Goal: Find specific page/section: Find specific page/section

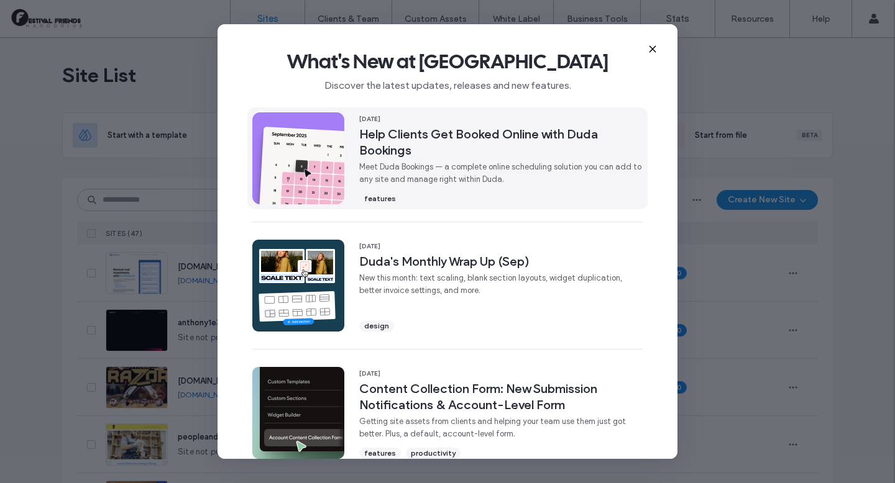
click at [431, 184] on span "Meet Duda Bookings — a complete online scheduling solution you can add to any s…" at bounding box center [500, 173] width 283 height 25
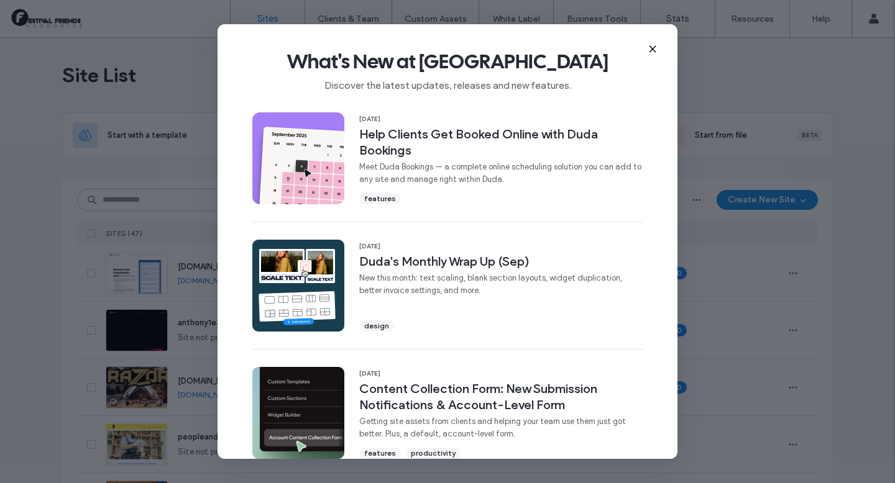
click at [650, 53] on span "What's New at Duda" at bounding box center [447, 61] width 420 height 25
click at [649, 51] on icon at bounding box center [652, 49] width 10 height 10
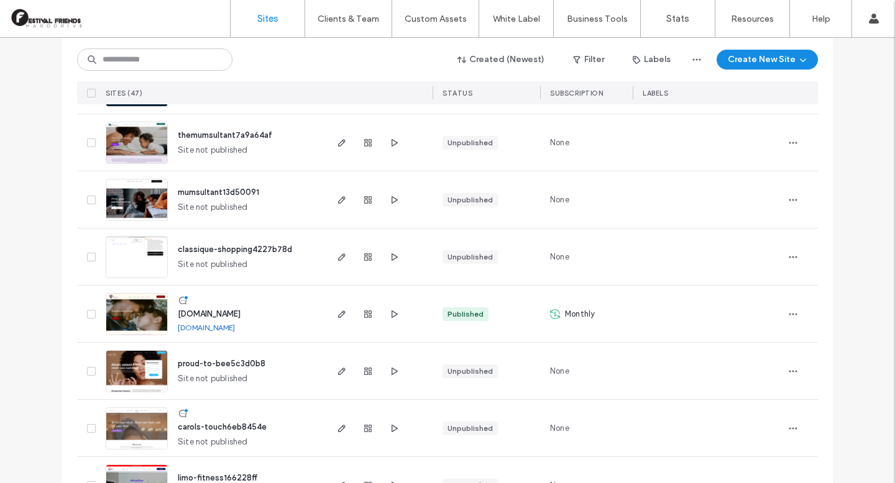
scroll to position [532, 0]
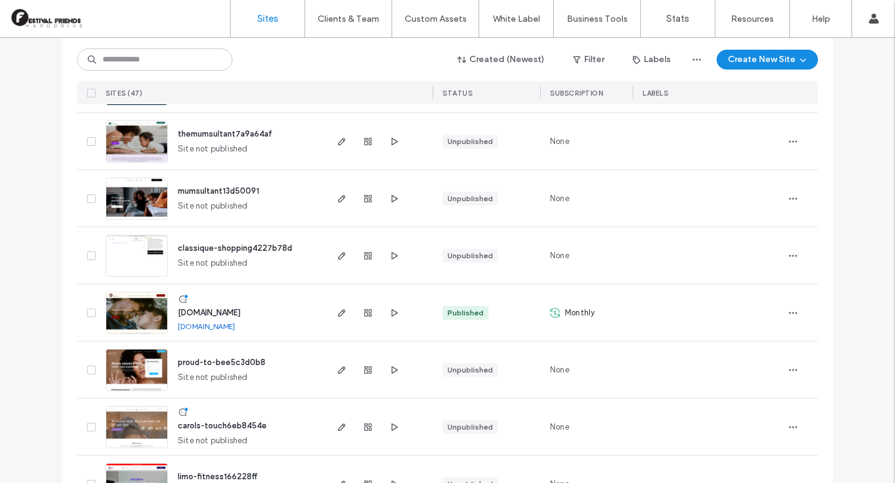
click at [263, 319] on div "www.jctherapy.co.uk www.jctherapy.co.uk" at bounding box center [246, 313] width 157 height 57
click at [216, 317] on span "www.jctherapy.co.uk" at bounding box center [209, 312] width 63 height 9
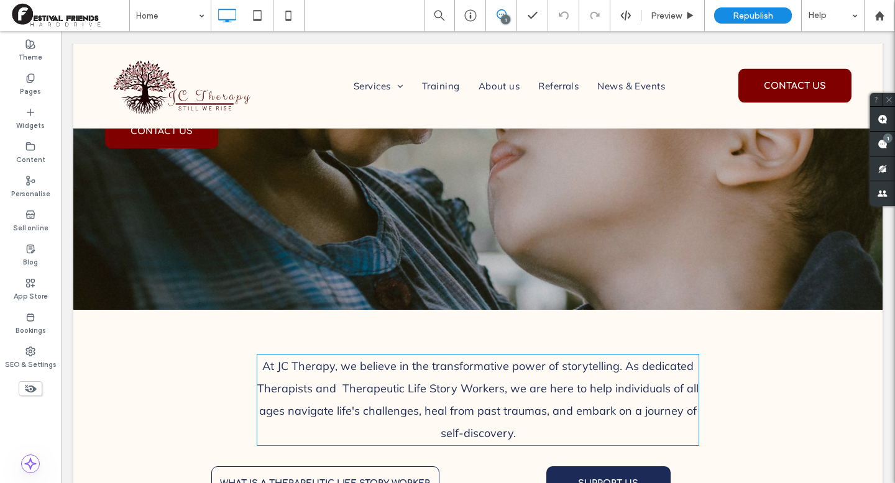
scroll to position [407, 0]
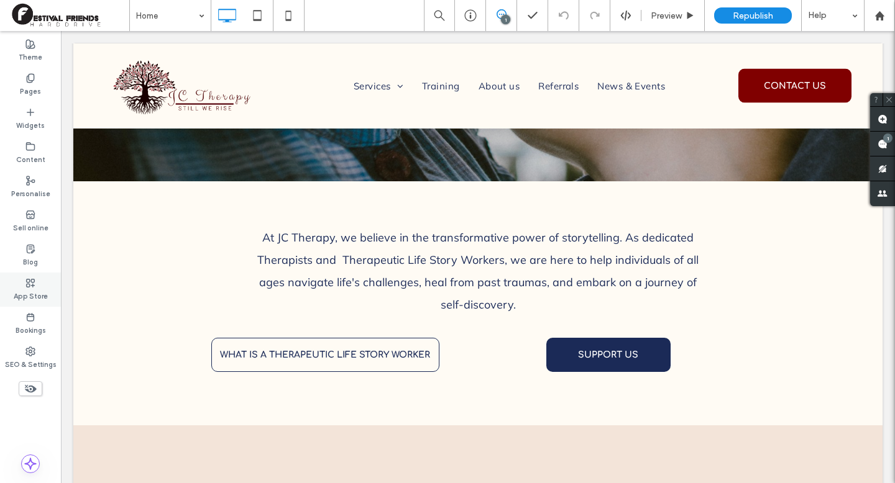
click at [28, 285] on icon at bounding box center [30, 283] width 10 height 10
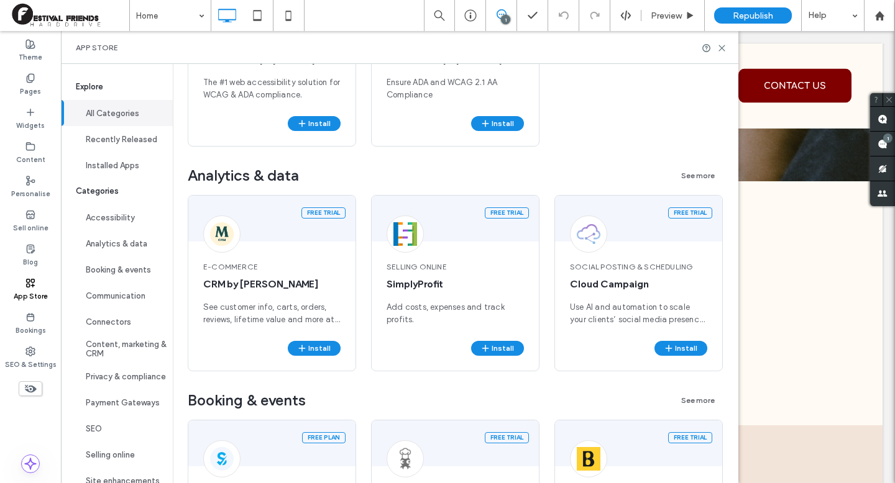
scroll to position [813, 0]
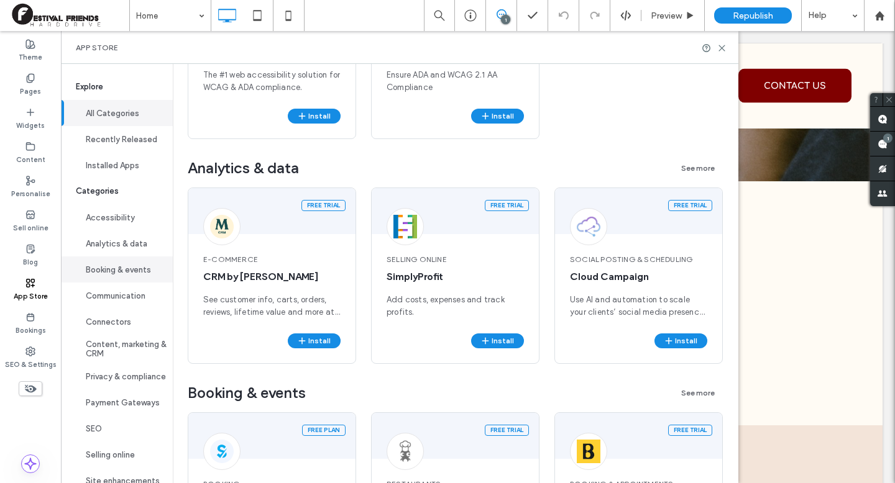
click at [136, 271] on button "Booking & events" at bounding box center [117, 270] width 112 height 26
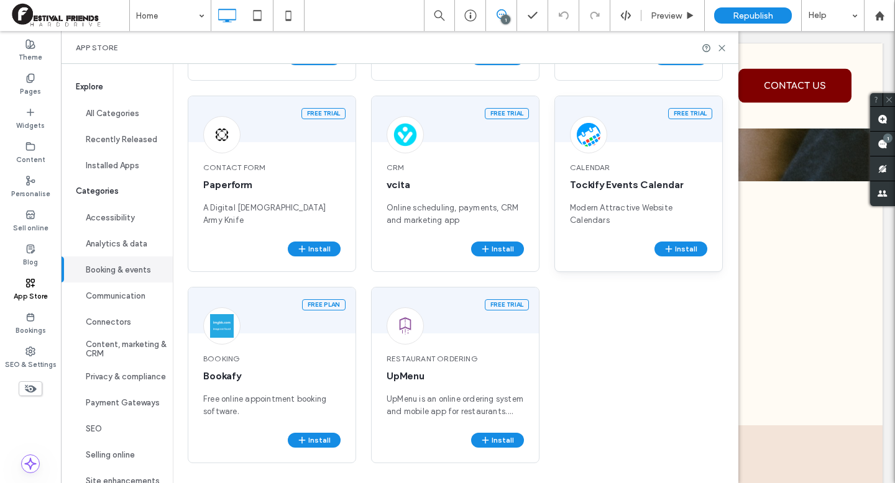
click at [605, 173] on div "calendar Tockify Events Calendar Modern Attractive Website Calendars" at bounding box center [638, 194] width 167 height 94
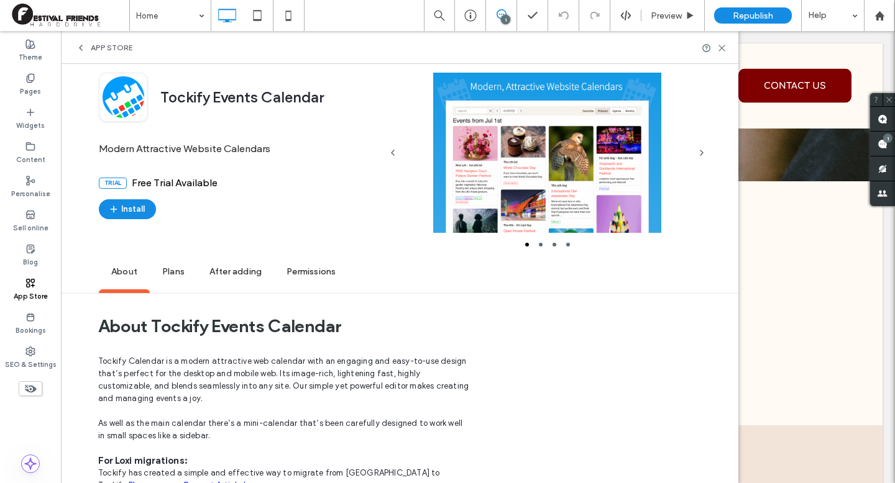
scroll to position [32, 0]
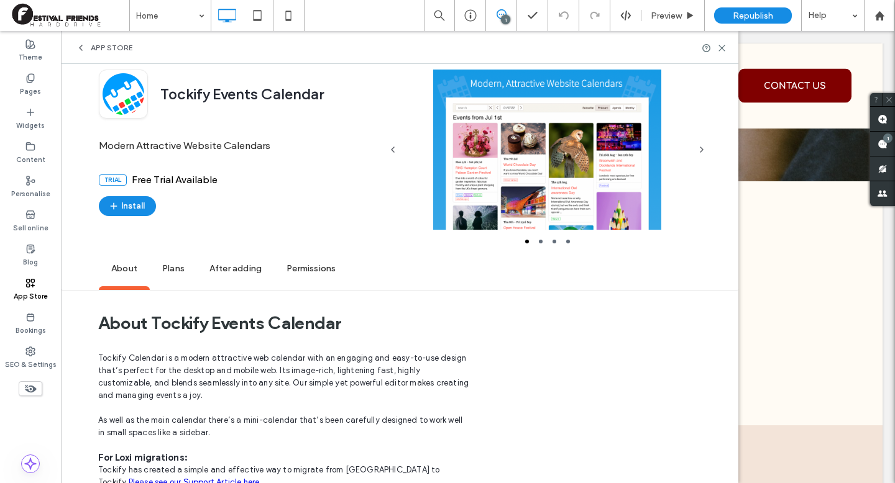
click at [167, 271] on span "Plans" at bounding box center [173, 269] width 47 height 34
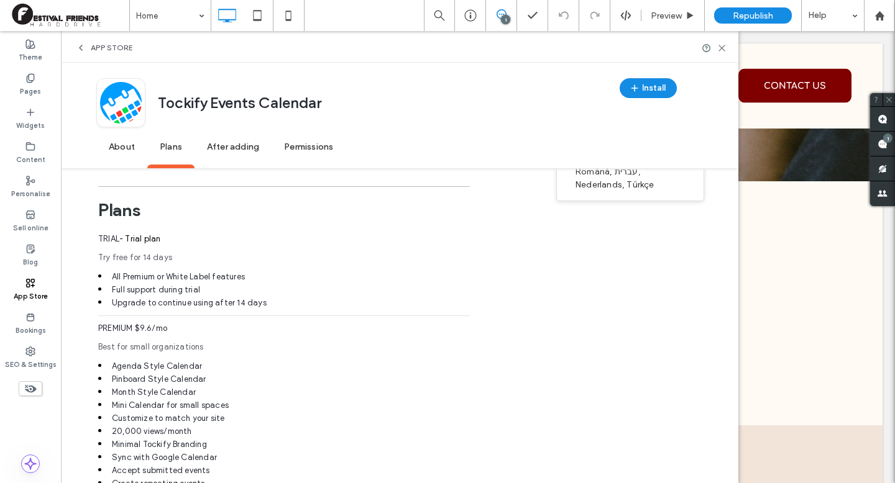
scroll to position [993, 0]
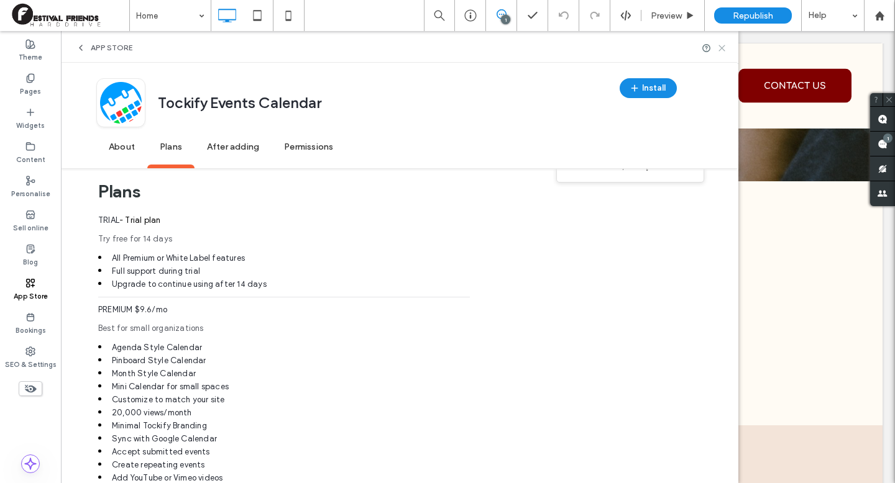
click at [729, 47] on div "App Store" at bounding box center [399, 47] width 677 height 33
click at [726, 47] on icon at bounding box center [721, 47] width 9 height 9
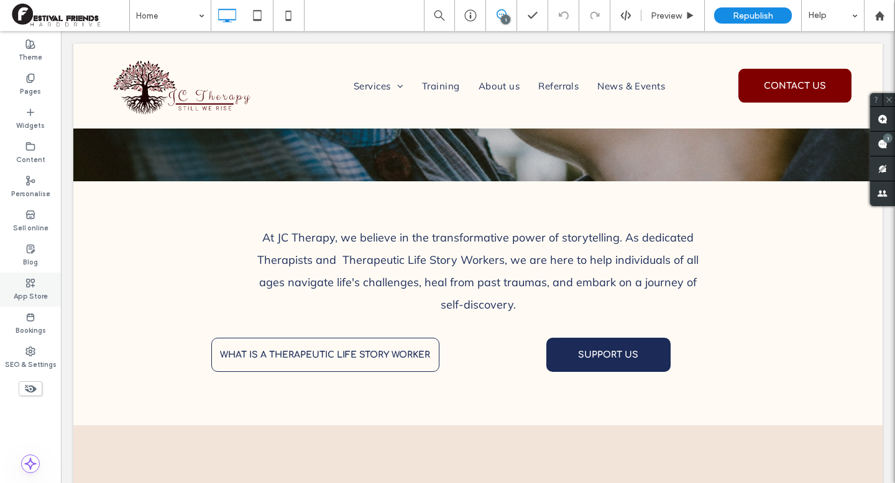
click at [19, 294] on label "App Store" at bounding box center [31, 295] width 34 height 14
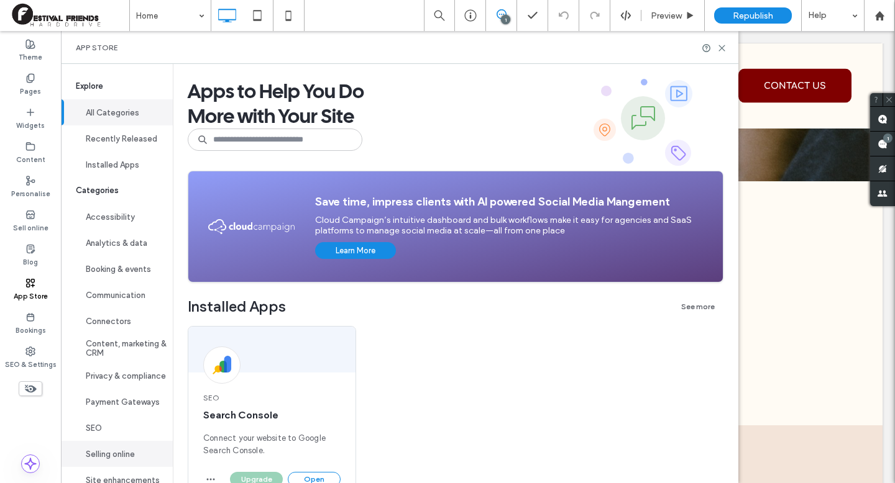
scroll to position [0, 0]
click at [90, 277] on button "Booking & events" at bounding box center [117, 270] width 112 height 26
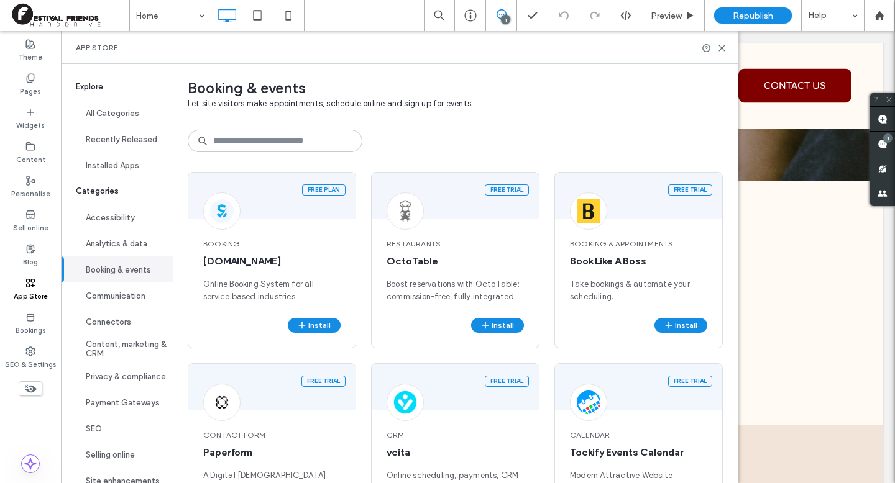
click at [106, 91] on span "Explore" at bounding box center [117, 87] width 112 height 26
click at [107, 109] on button "All Categories" at bounding box center [117, 113] width 112 height 26
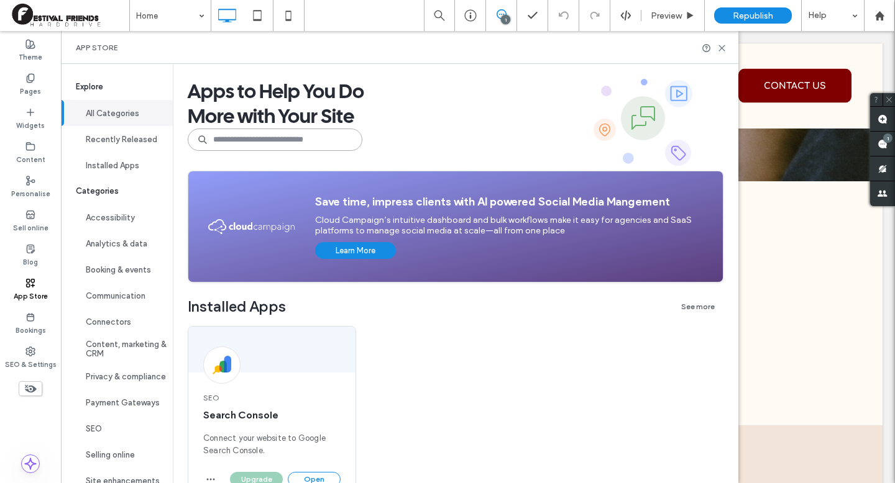
click at [290, 140] on input at bounding box center [275, 140] width 175 height 22
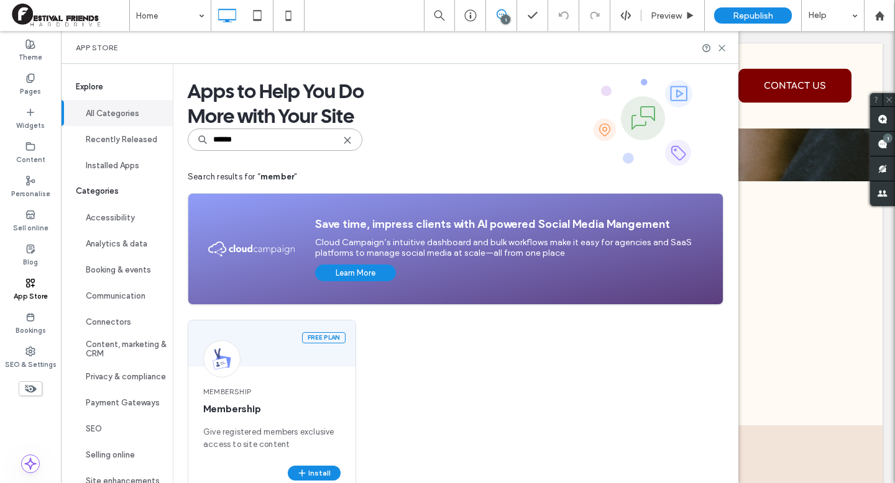
scroll to position [33, 0]
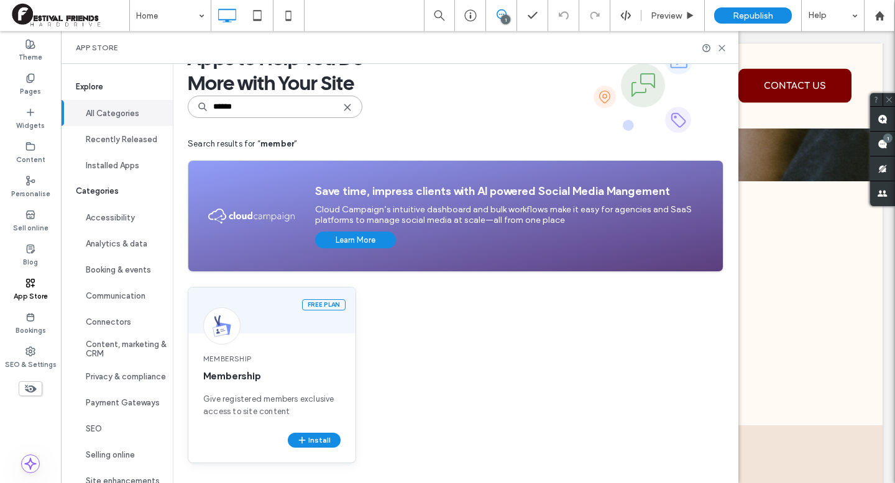
type input "******"
click at [269, 319] on div "Free plan" at bounding box center [271, 311] width 167 height 46
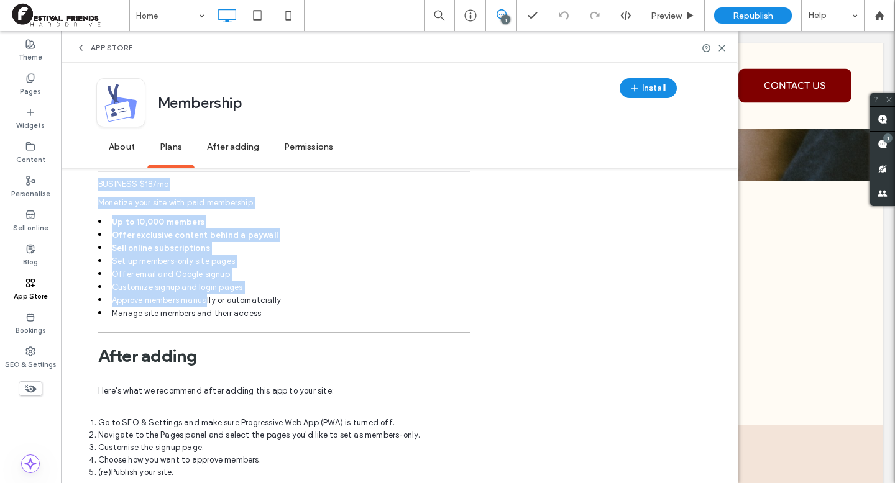
scroll to position [910, 0]
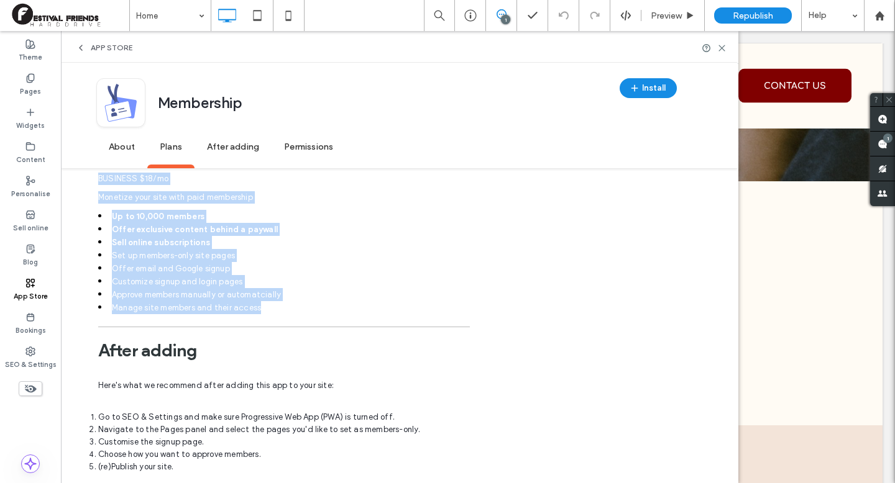
drag, startPoint x: 94, startPoint y: 253, endPoint x: 263, endPoint y: 305, distance: 176.7
click at [263, 305] on div "About Membership Membership enables you to provide exclusive content on your si…" at bounding box center [399, 23] width 677 height 1202
copy div "Lorem Ipsumdolor Sitametcon adipisc eli se doeiusm temporinc utlabor et dolo ma…"
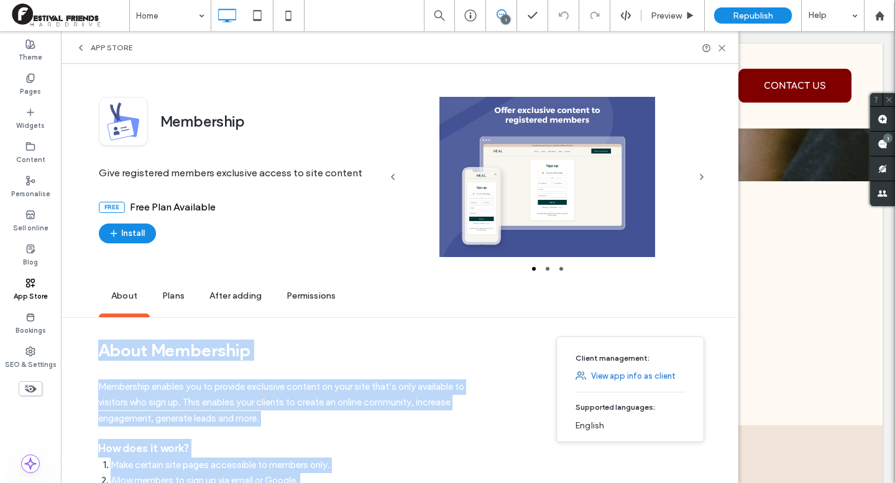
scroll to position [0, 0]
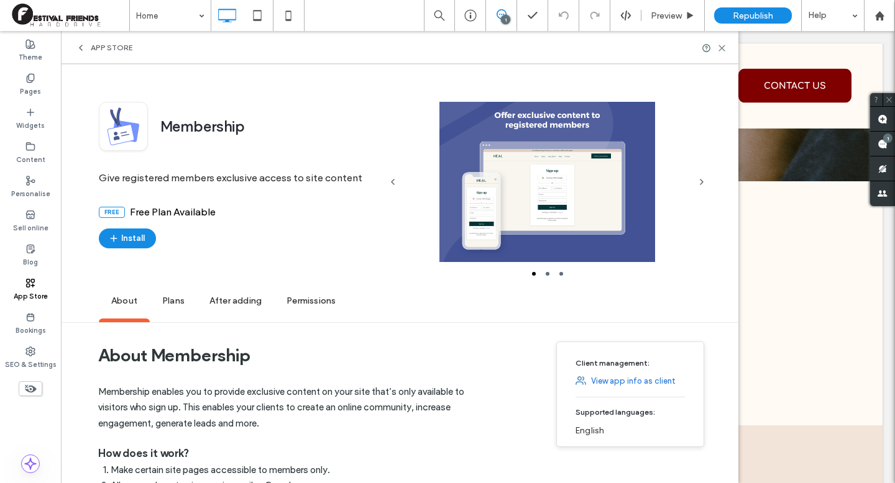
click at [554, 200] on div at bounding box center [547, 182] width 284 height 160
click at [583, 181] on div at bounding box center [547, 182] width 284 height 160
click at [537, 276] on ul at bounding box center [547, 273] width 334 height 12
click at [547, 274] on li "slide item 2" at bounding box center [547, 274] width 4 height 4
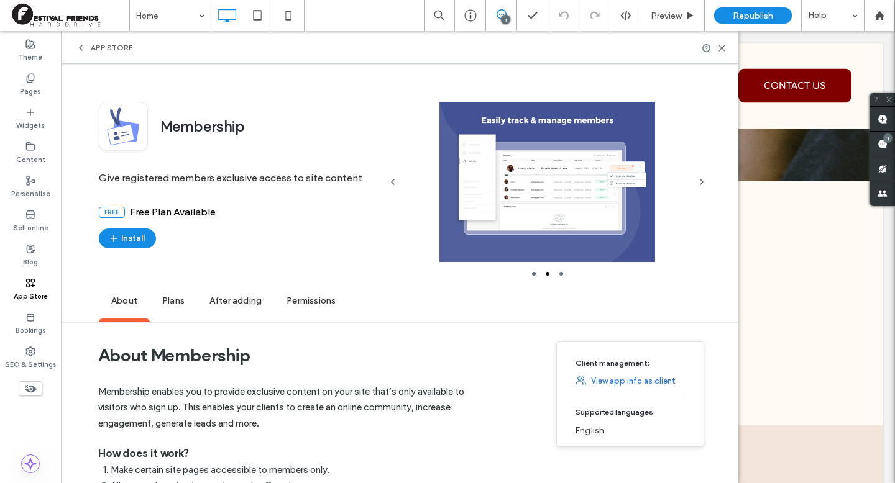
click at [560, 273] on li "slide item 3" at bounding box center [561, 274] width 4 height 4
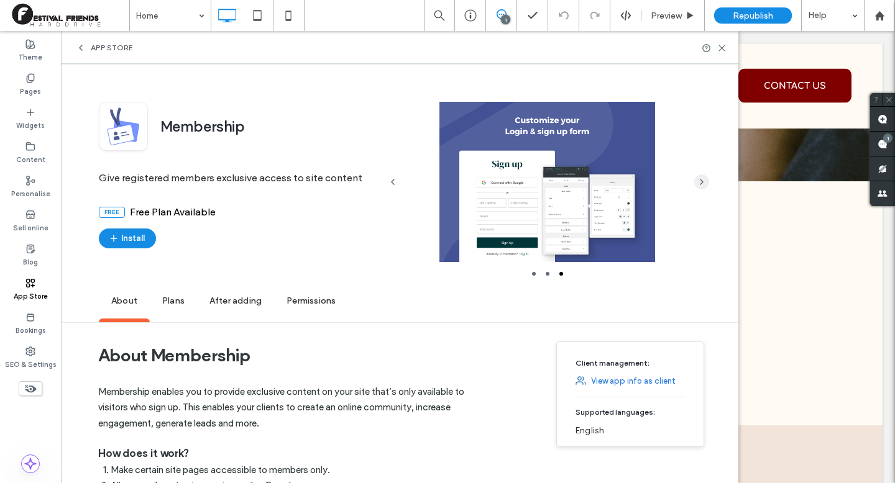
click at [702, 183] on use "button" at bounding box center [701, 182] width 2 height 5
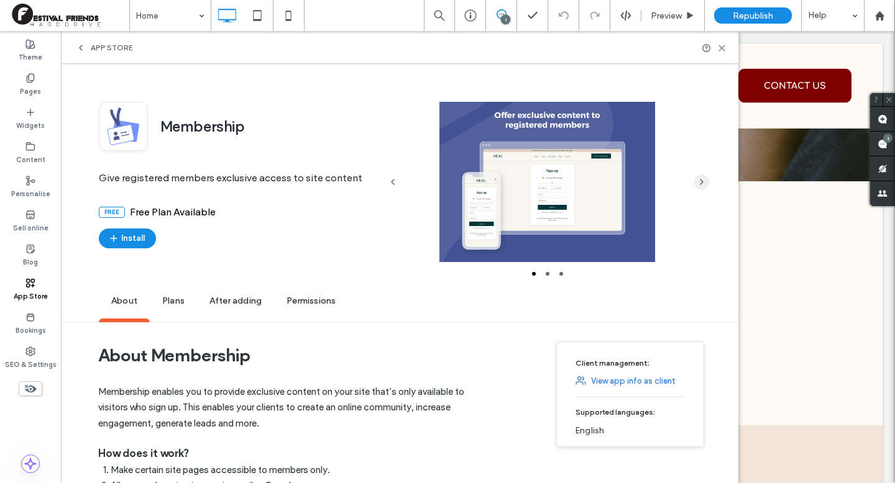
click at [696, 183] on icon "button" at bounding box center [701, 182] width 10 height 10
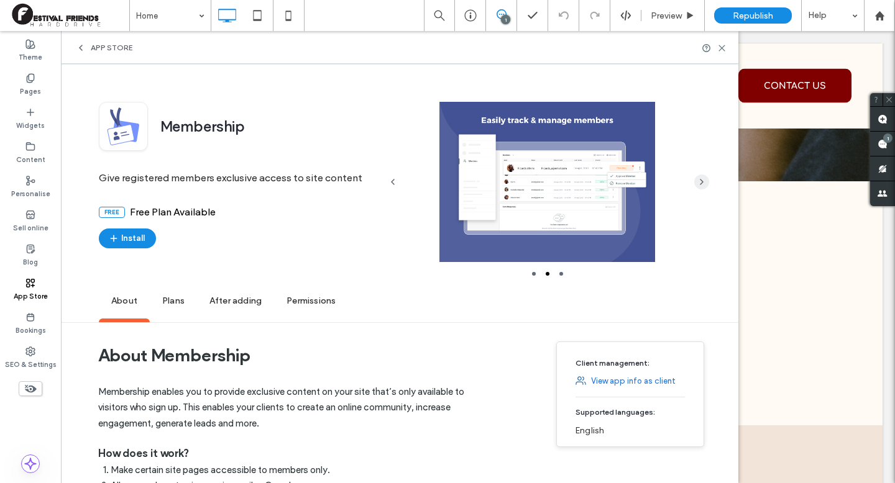
click at [696, 183] on icon "button" at bounding box center [701, 182] width 10 height 10
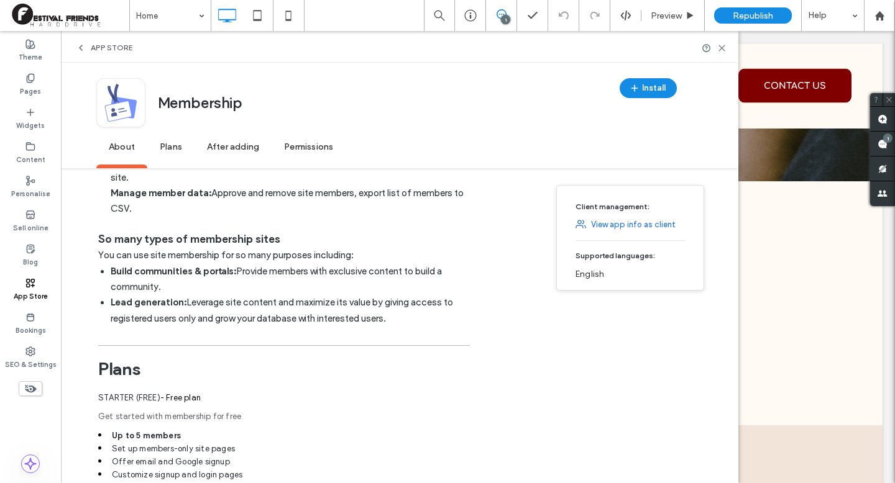
scroll to position [464, 0]
